Goal: Task Accomplishment & Management: Manage account settings

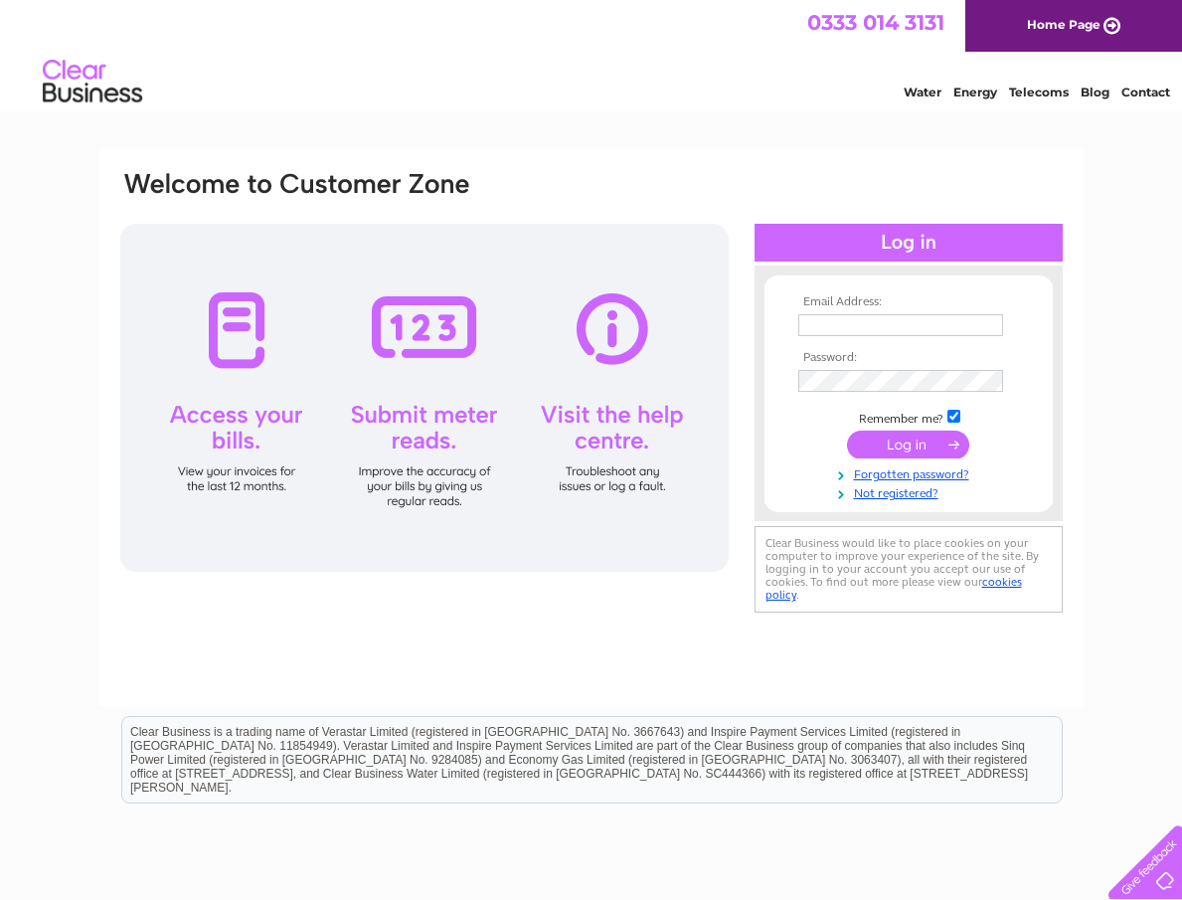
type input "admin@blueskydaynursery.com"
click at [945, 448] on input "submit" at bounding box center [908, 444] width 122 height 28
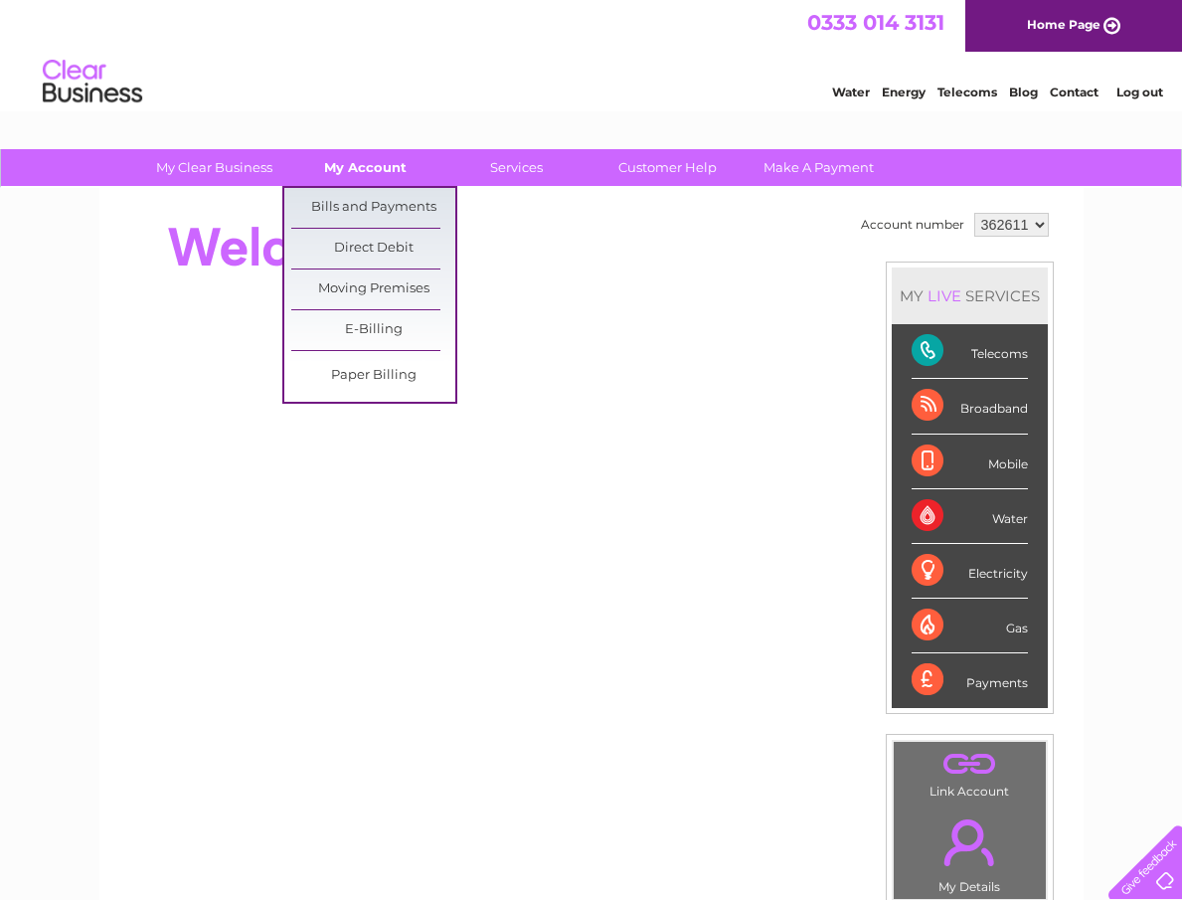
click at [371, 174] on link "My Account" at bounding box center [365, 167] width 164 height 37
click at [390, 216] on link "Bills and Payments" at bounding box center [373, 208] width 164 height 40
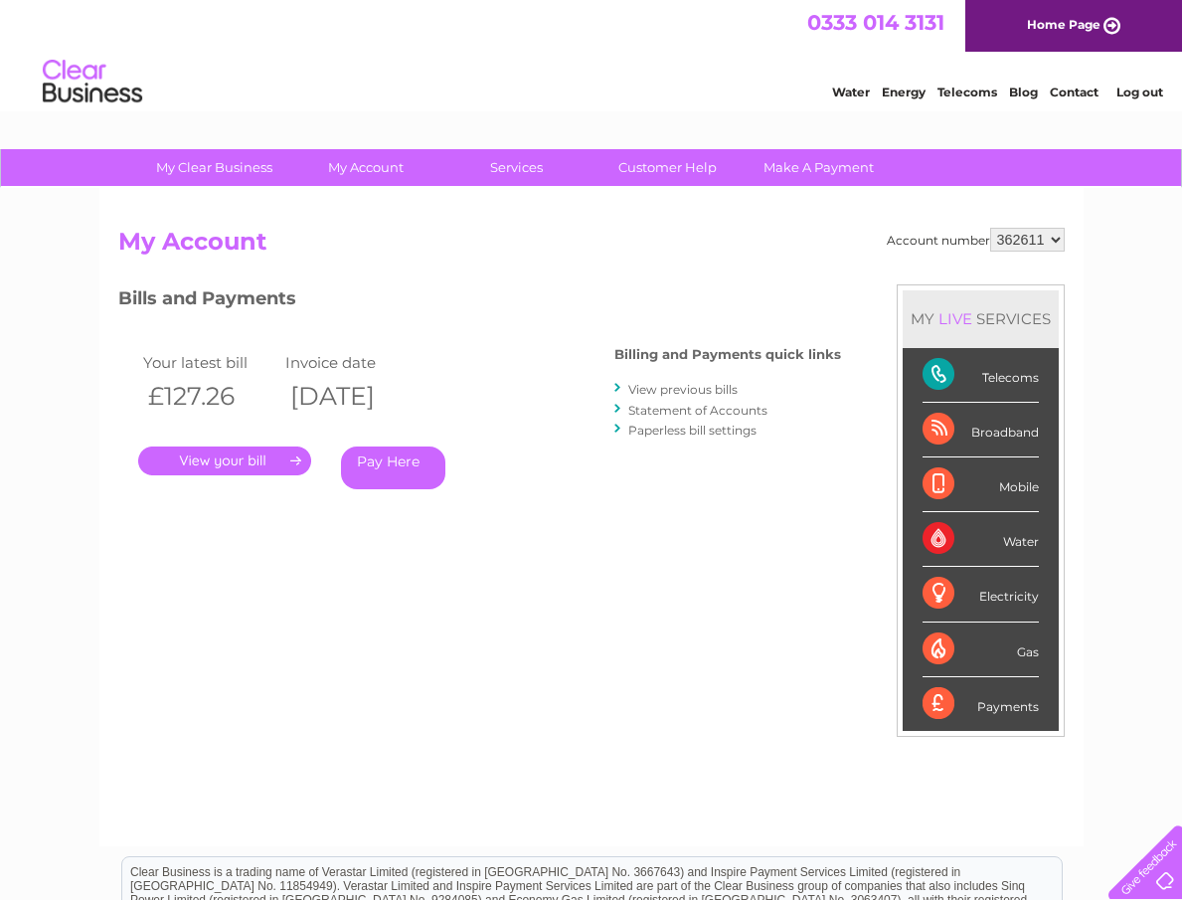
click at [268, 466] on link "." at bounding box center [224, 460] width 173 height 29
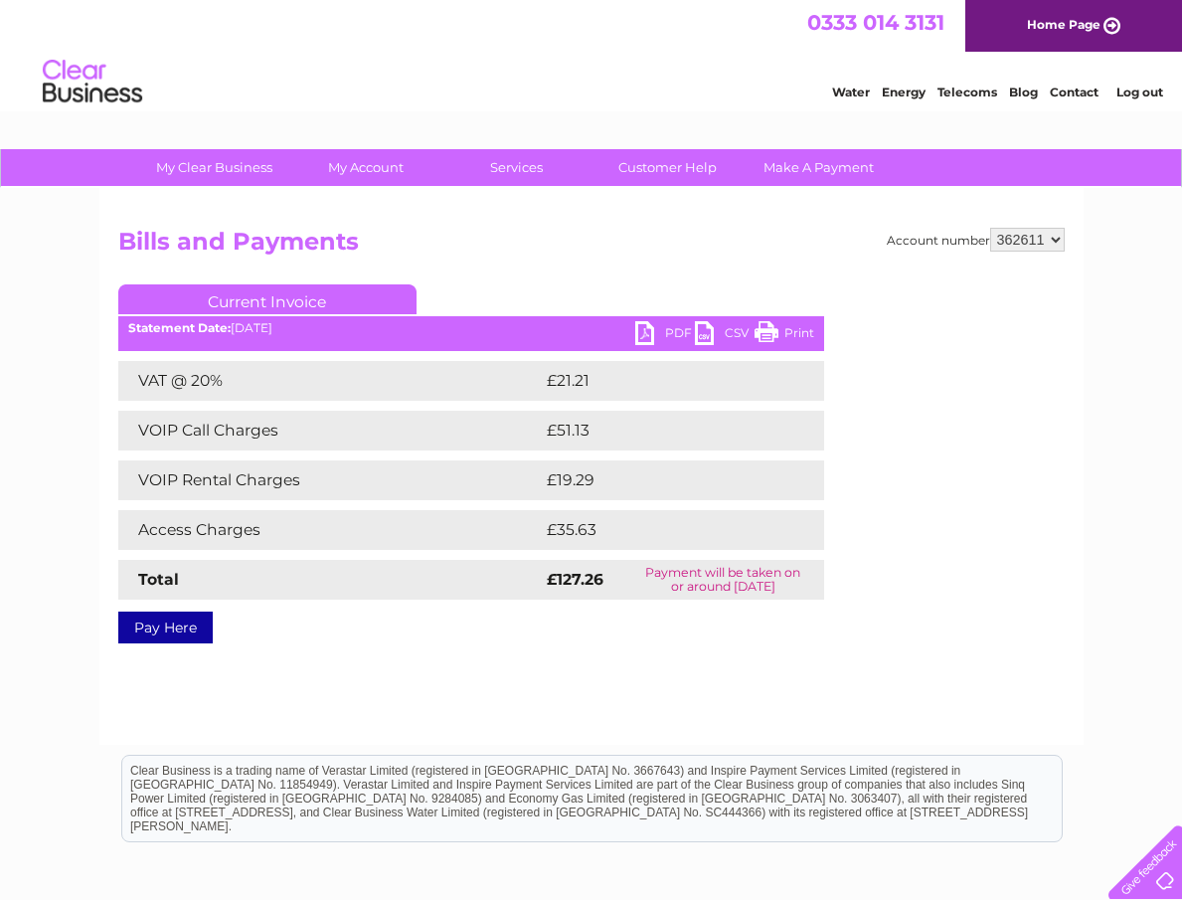
click at [670, 334] on link "PDF" at bounding box center [665, 335] width 60 height 29
